Goal: Navigation & Orientation: Find specific page/section

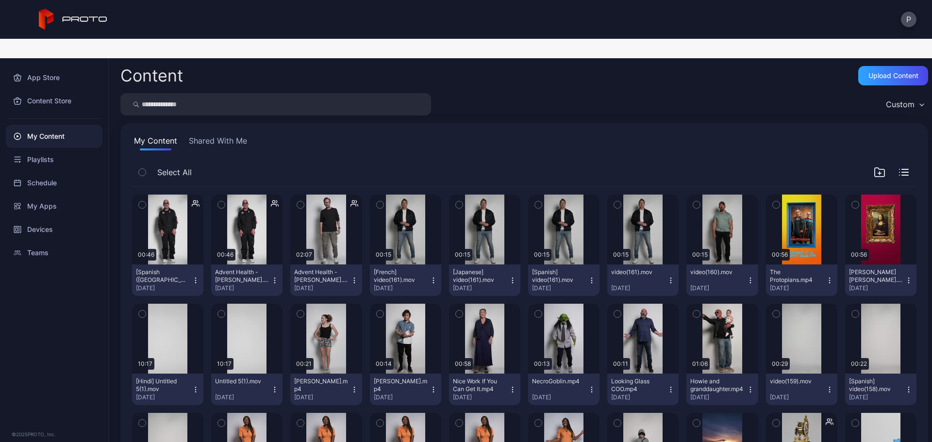
click at [231, 135] on button "Shared With Me" at bounding box center [218, 143] width 62 height 16
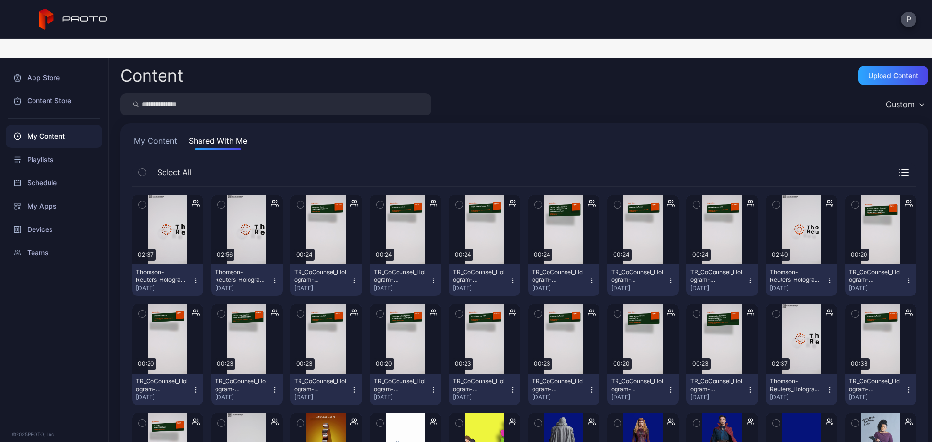
click at [82, 125] on div "My Content" at bounding box center [54, 136] width 97 height 23
click at [146, 135] on button "My Content" at bounding box center [155, 143] width 47 height 16
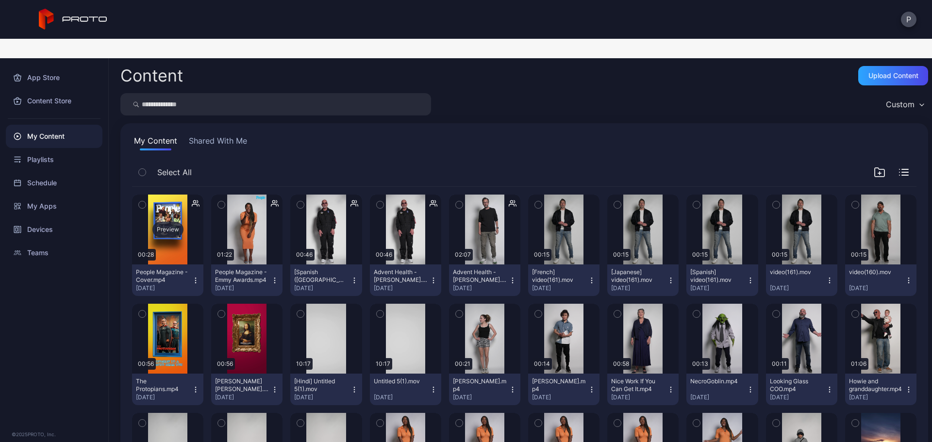
click at [161, 232] on div "Preview" at bounding box center [167, 230] width 71 height 70
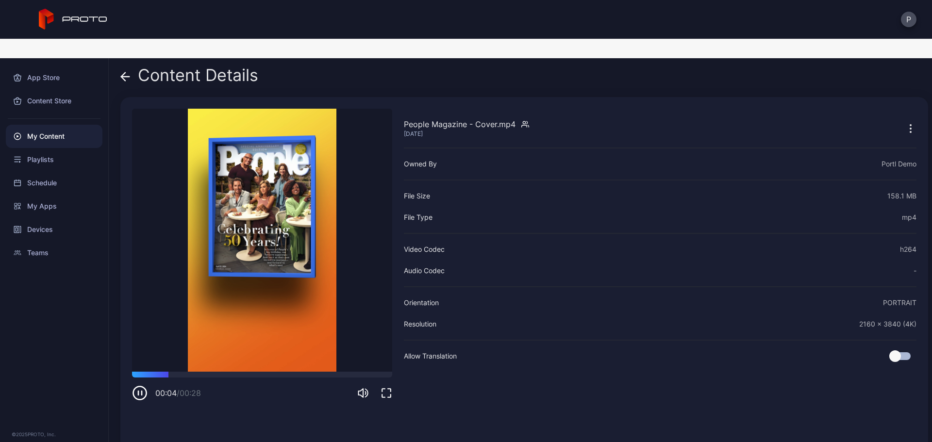
click at [131, 66] on div "Content Details" at bounding box center [189, 77] width 138 height 23
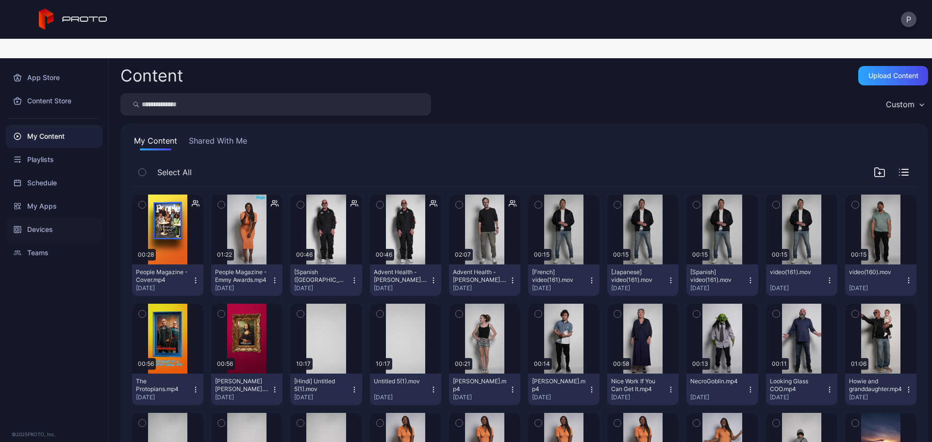
click at [66, 218] on div "Devices" at bounding box center [54, 229] width 97 height 23
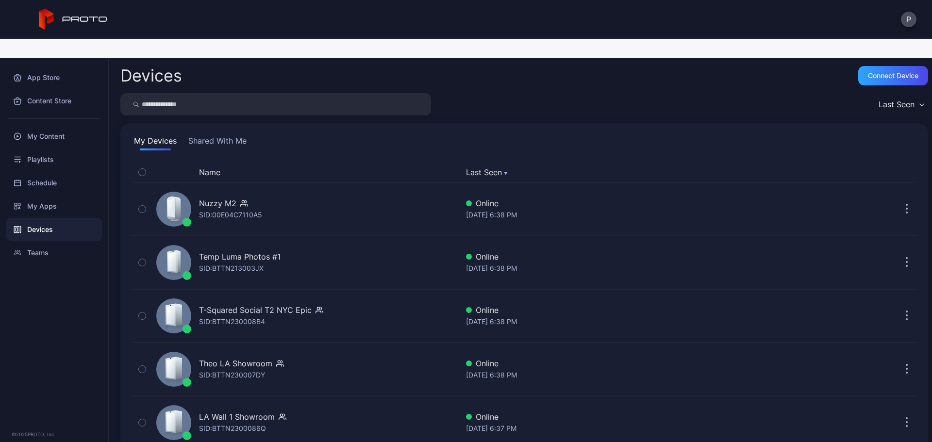
click at [244, 135] on button "Shared With Me" at bounding box center [217, 143] width 62 height 16
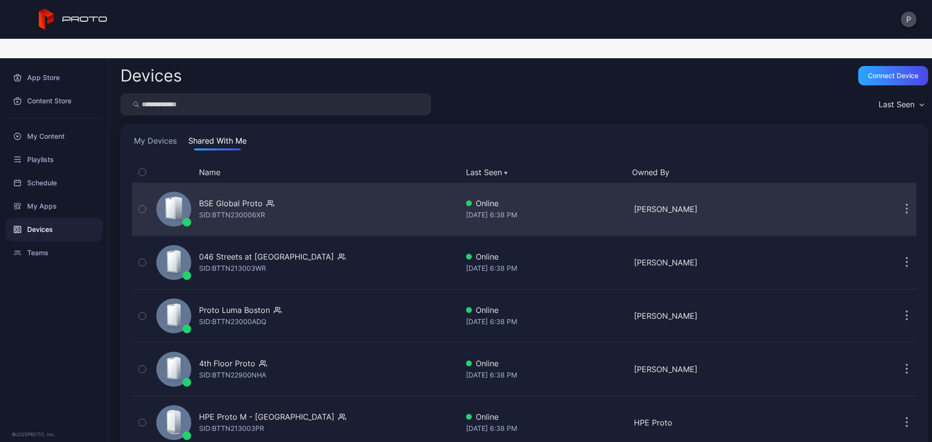
click at [400, 199] on div "BSE Global Proto SID: BTTN230006XR" at bounding box center [305, 209] width 306 height 49
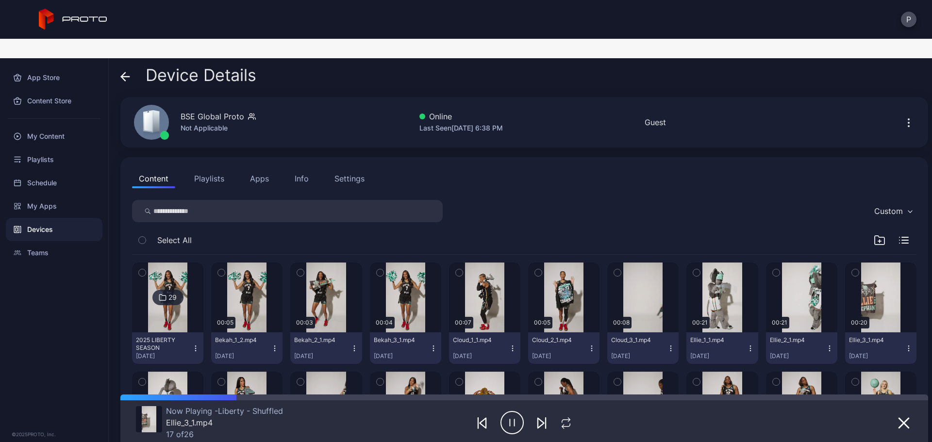
click at [256, 169] on button "Apps" at bounding box center [259, 178] width 33 height 19
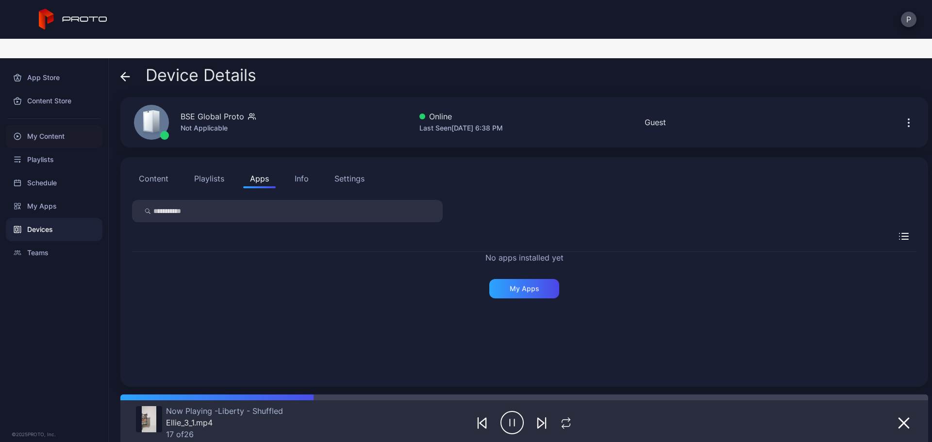
click at [74, 125] on div "My Content" at bounding box center [54, 136] width 97 height 23
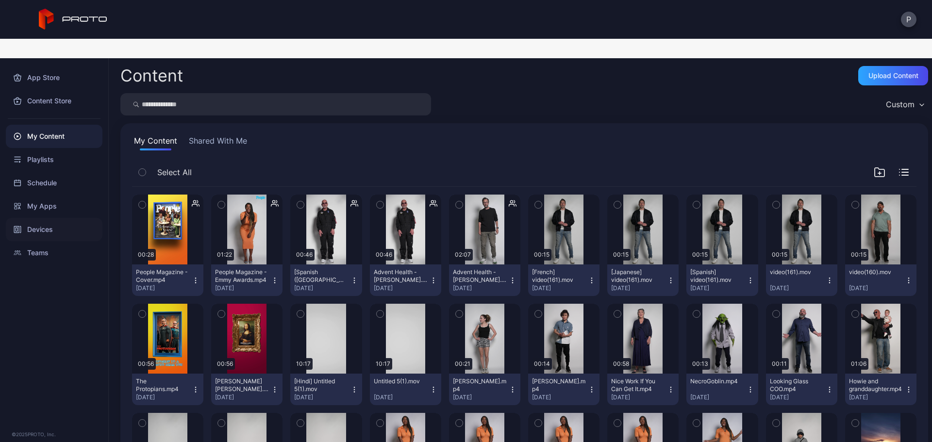
click at [85, 218] on div "Devices" at bounding box center [54, 229] width 97 height 23
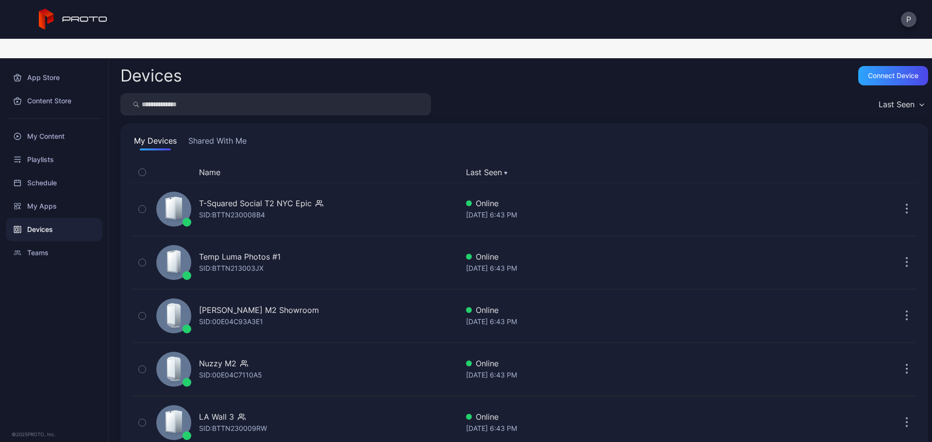
click at [206, 135] on button "Shared With Me" at bounding box center [217, 143] width 62 height 16
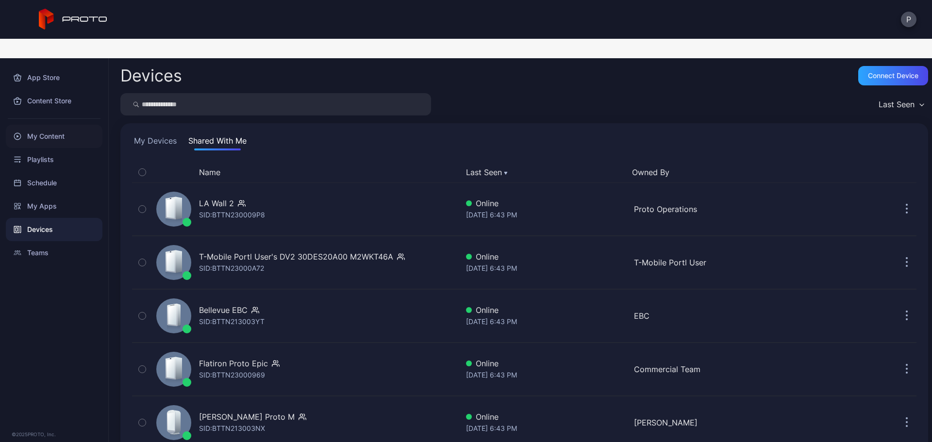
click at [78, 125] on div "My Content" at bounding box center [54, 136] width 97 height 23
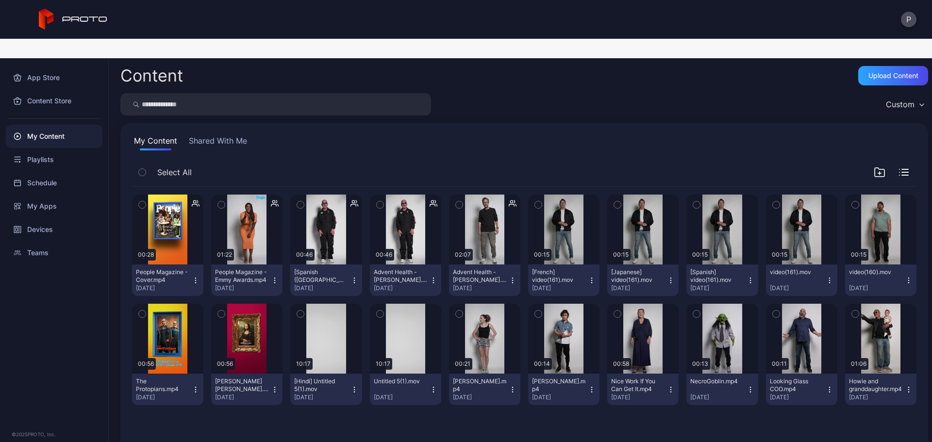
click at [200, 135] on button "Shared With Me" at bounding box center [218, 143] width 62 height 16
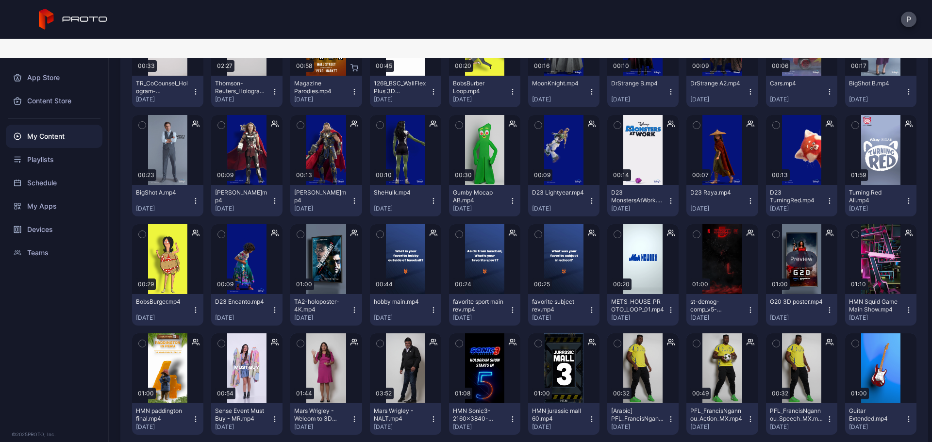
scroll to position [480, 0]
